Goal: Transaction & Acquisition: Subscribe to service/newsletter

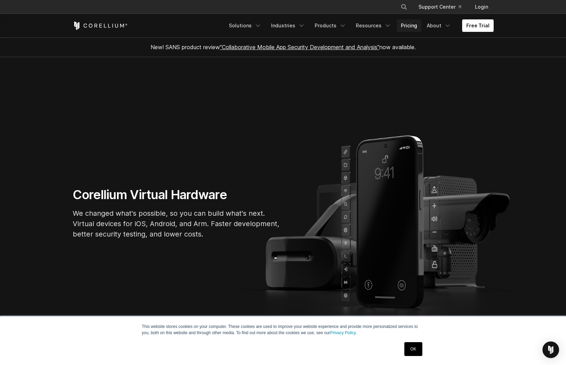
click at [413, 25] on link "Pricing" at bounding box center [409, 25] width 25 height 12
click at [438, 25] on link "About" at bounding box center [439, 25] width 33 height 12
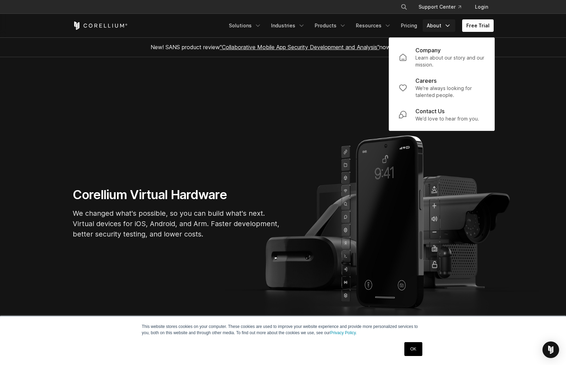
click at [361, 67] on section "Corellium Virtual Hardware We changed what's possible, so you can build what's …" at bounding box center [283, 215] width 566 height 317
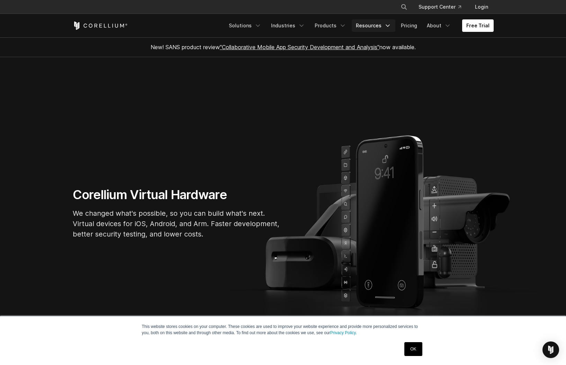
click at [375, 26] on link "Resources" at bounding box center [374, 25] width 44 height 12
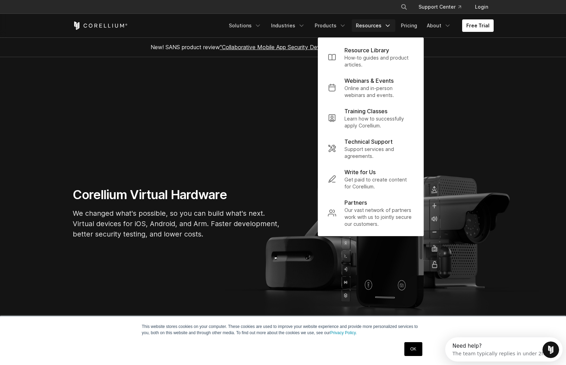
click at [294, 112] on section "Corellium Virtual Hardware We changed what's possible, so you can build what's …" at bounding box center [283, 215] width 566 height 317
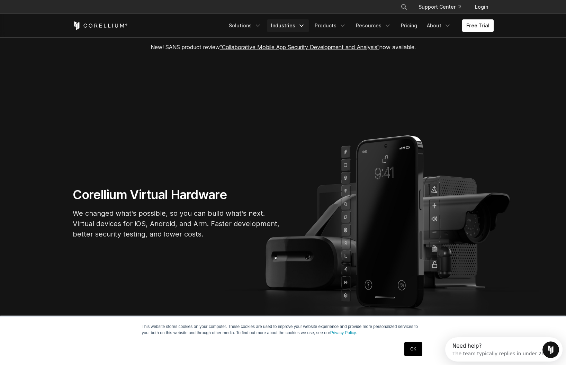
click at [294, 25] on link "Industries" at bounding box center [288, 25] width 42 height 12
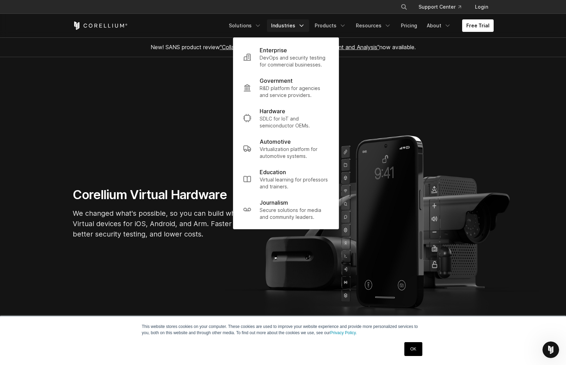
click at [213, 96] on section "Corellium Virtual Hardware We changed what's possible, so you can build what's …" at bounding box center [283, 215] width 566 height 317
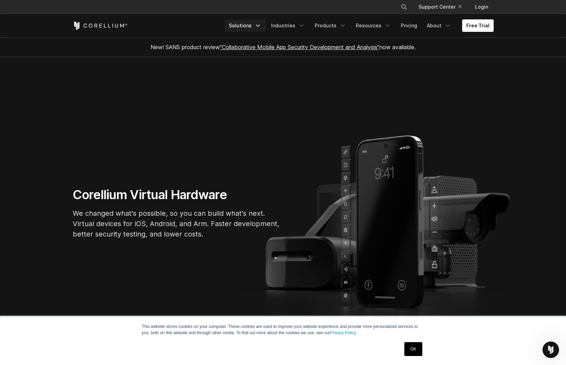
click at [246, 29] on link "Solutions" at bounding box center [245, 25] width 41 height 12
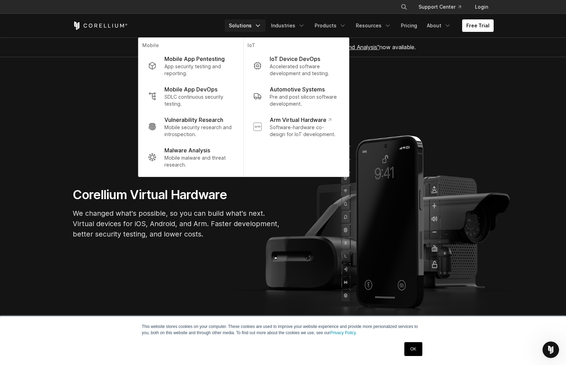
click at [121, 119] on section "Corellium Virtual Hardware We changed what's possible, so you can build what's …" at bounding box center [283, 215] width 566 height 317
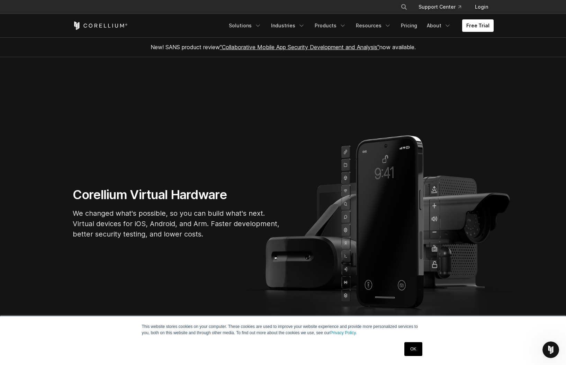
click at [418, 350] on link "OK" at bounding box center [413, 349] width 18 height 14
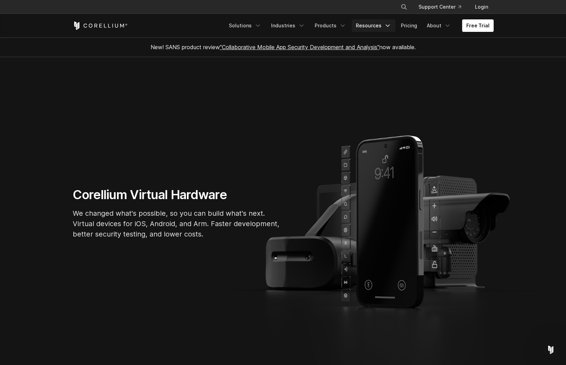
click at [381, 26] on link "Resources" at bounding box center [374, 25] width 44 height 12
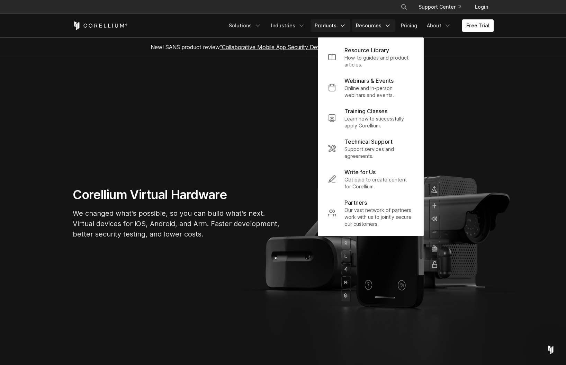
click at [327, 25] on link "Products" at bounding box center [330, 25] width 40 height 12
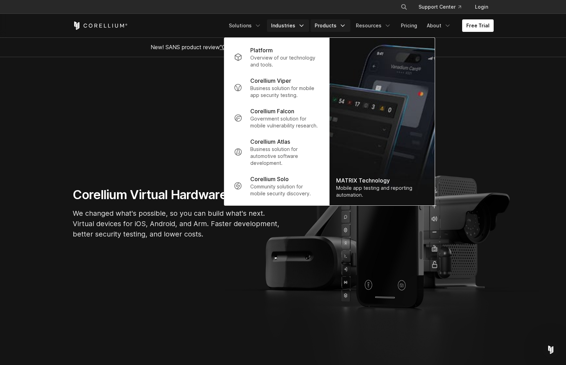
click at [289, 28] on link "Industries" at bounding box center [288, 25] width 42 height 12
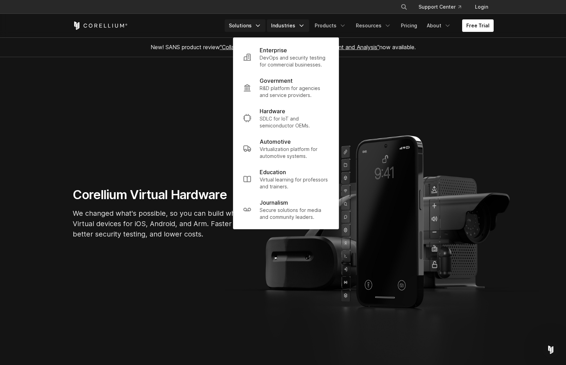
click at [260, 26] on link "Solutions" at bounding box center [245, 25] width 41 height 12
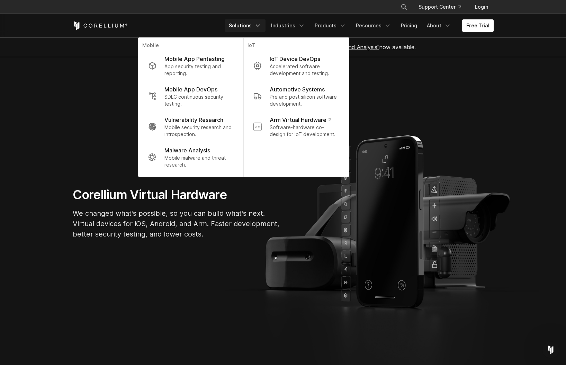
click at [461, 93] on section "Corellium Virtual Hardware We changed what's possible, so you can build what's …" at bounding box center [283, 215] width 566 height 317
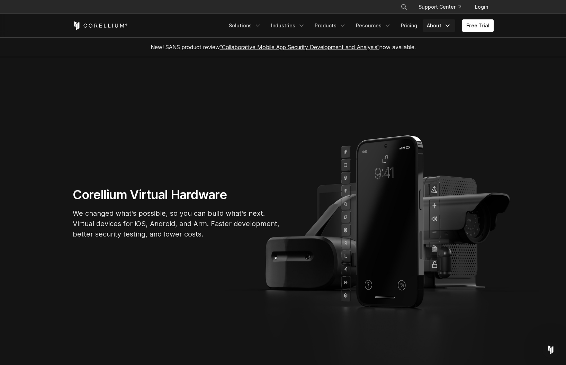
click at [444, 27] on link "About" at bounding box center [439, 25] width 33 height 12
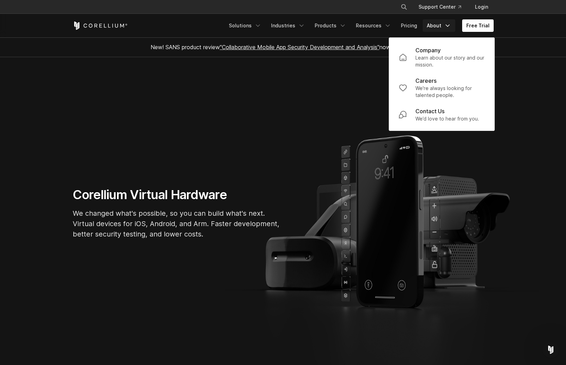
click at [514, 63] on section "Corellium Virtual Hardware We changed what's possible, so you can build what's …" at bounding box center [283, 215] width 566 height 317
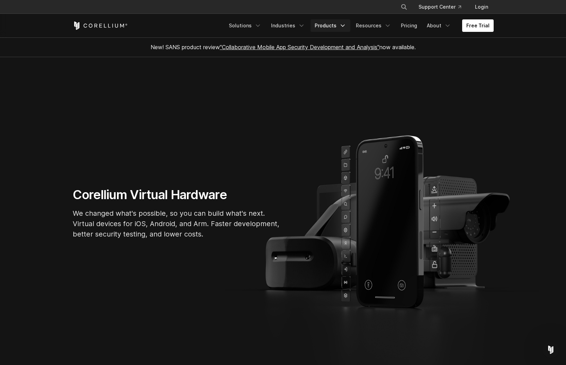
click at [338, 25] on link "Products" at bounding box center [330, 25] width 40 height 12
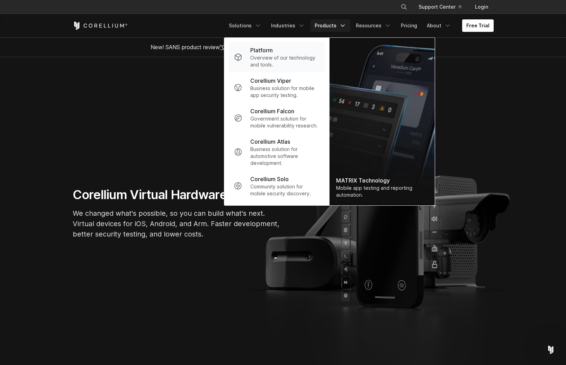
click at [276, 56] on p "Overview of our technology and tools." at bounding box center [284, 61] width 69 height 14
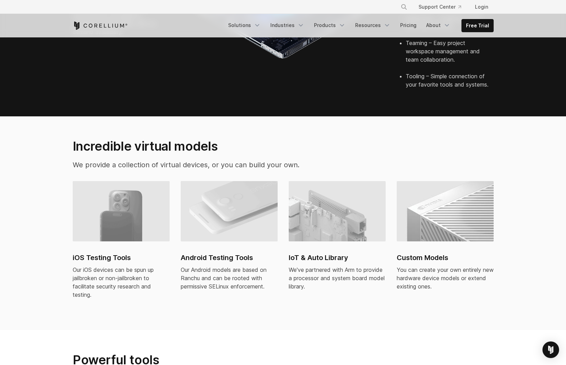
scroll to position [279, 0]
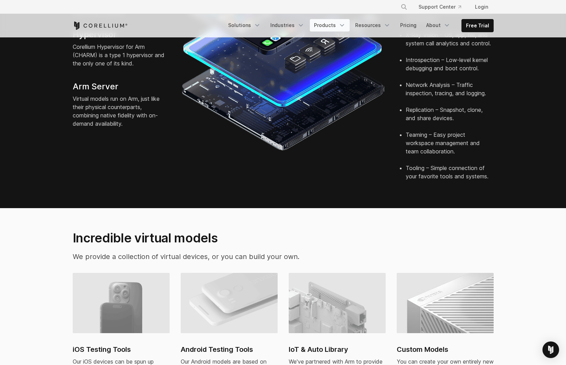
click at [329, 25] on link "Products" at bounding box center [330, 25] width 40 height 12
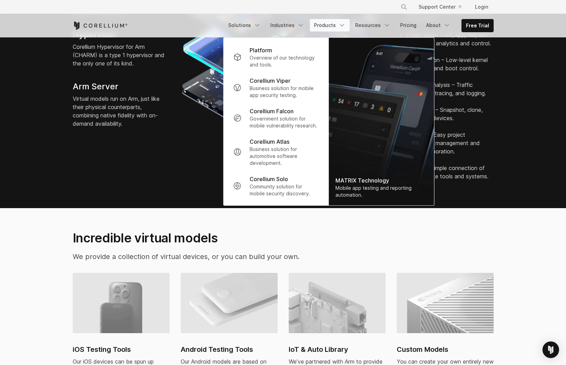
click at [329, 25] on link "Products" at bounding box center [330, 25] width 40 height 12
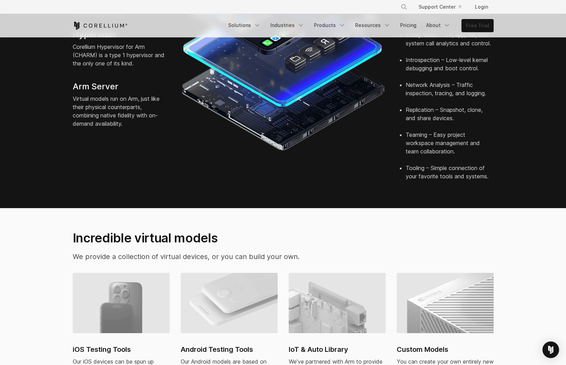
click at [482, 26] on link "Free Trial" at bounding box center [477, 25] width 31 height 12
